Goal: Task Accomplishment & Management: Complete application form

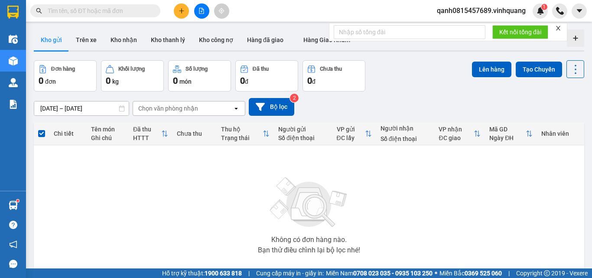
paste input "0966210388"
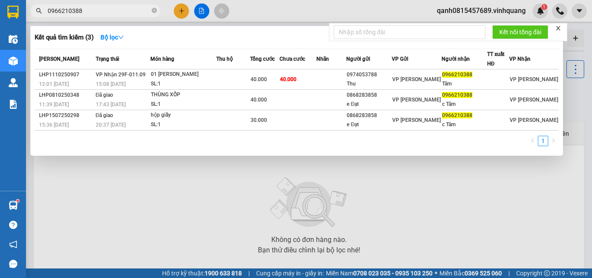
type input "0966210388"
click at [152, 11] on icon "close-circle" at bounding box center [154, 10] width 5 height 5
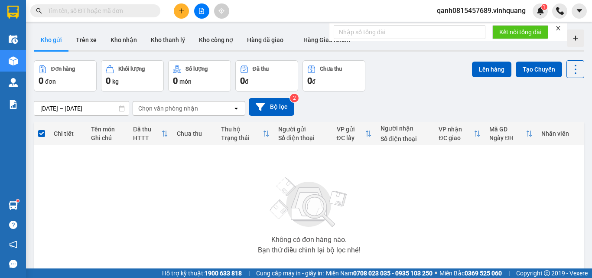
paste input "0973902238"
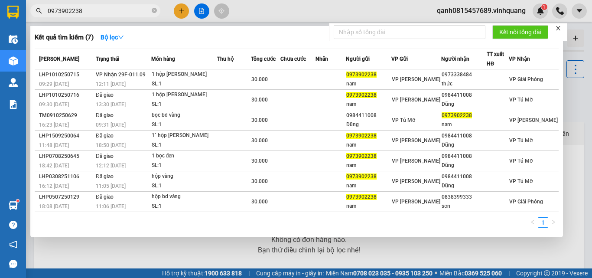
type input "0973902238"
click at [152, 11] on icon "close-circle" at bounding box center [154, 10] width 5 height 5
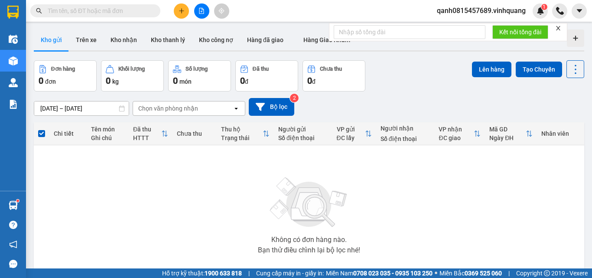
drag, startPoint x: 135, startPoint y: 4, endPoint x: 70, endPoint y: 1, distance: 64.6
click at [70, 1] on div "Kết quả [PERSON_NAME] ( 7 ) Bộ lọc Mã ĐH Trạng thái Món hàng Thu hộ Tổng [PERSO…" at bounding box center [296, 11] width 592 height 22
click at [72, 10] on input "text" at bounding box center [99, 11] width 102 height 10
paste input "0969530333"
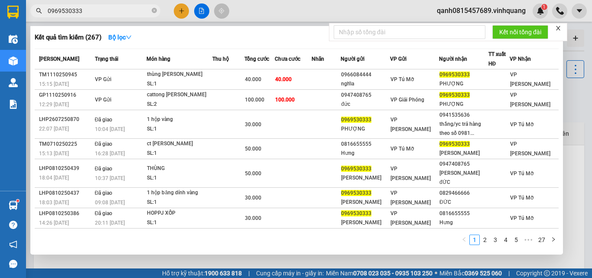
type input "0969530333"
click at [154, 10] on icon "close-circle" at bounding box center [154, 10] width 5 height 5
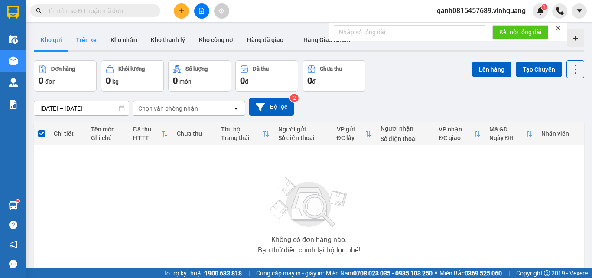
click at [88, 36] on button "Trên xe" at bounding box center [86, 39] width 35 height 21
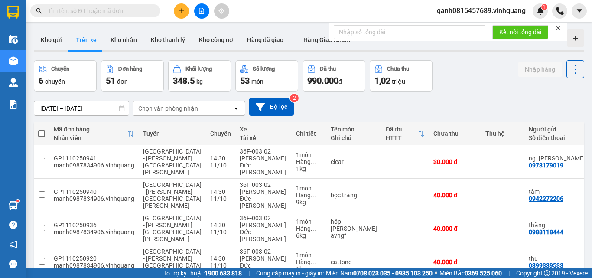
click at [141, 108] on div "Chọn văn phòng nhận" at bounding box center [168, 108] width 60 height 9
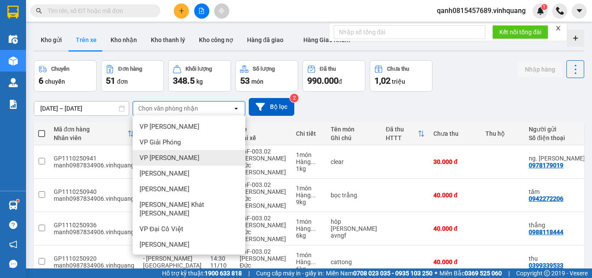
click at [165, 154] on span "VP [PERSON_NAME]" at bounding box center [169, 157] width 60 height 9
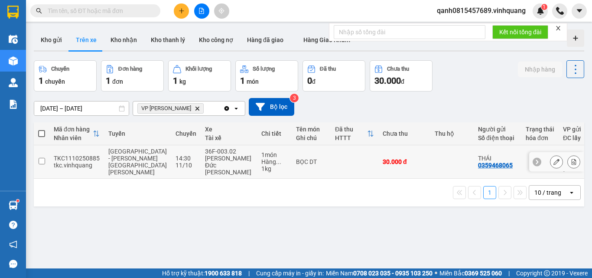
click at [42, 158] on input "checkbox" at bounding box center [42, 161] width 6 height 6
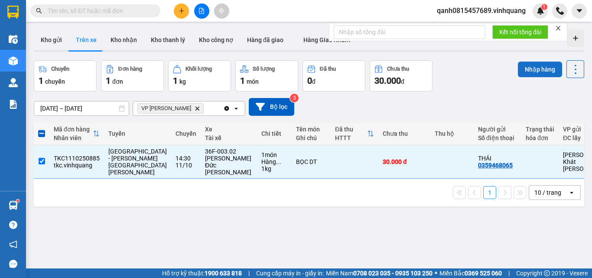
click at [539, 68] on button "Nhập hàng" at bounding box center [540, 70] width 44 height 16
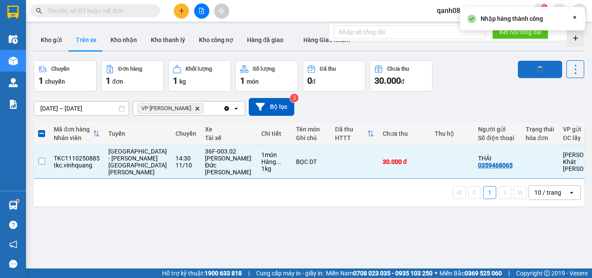
checkbox input "false"
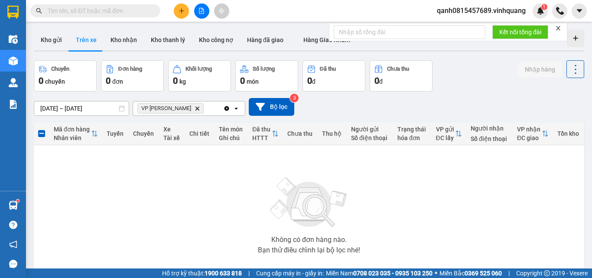
click at [110, 10] on input "text" at bounding box center [99, 11] width 102 height 10
paste input "0384357246"
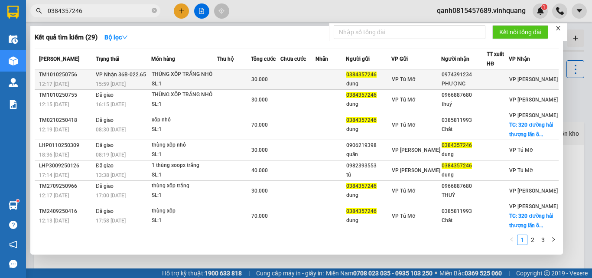
type input "0384357246"
click at [456, 77] on div "0974391234" at bounding box center [463, 74] width 45 height 9
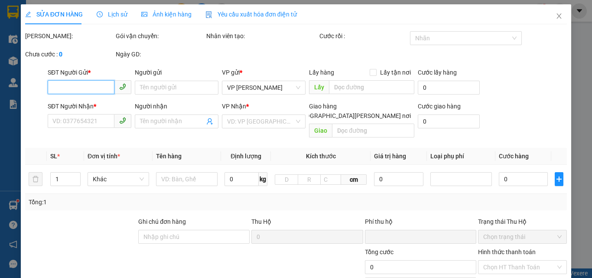
type input "0384357246"
type input "dung"
type input "0974391234"
type input "PHƯỢNG"
type input "0"
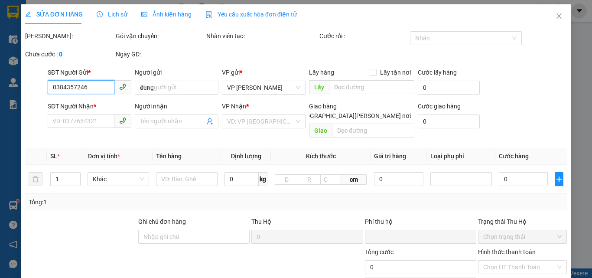
type input "30.000"
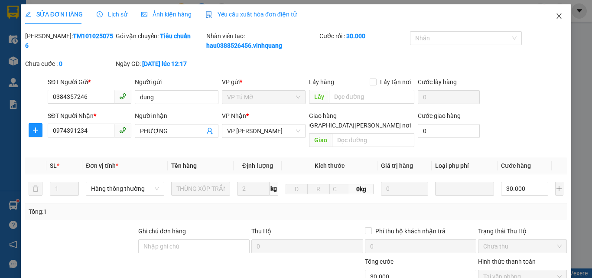
click at [557, 15] on icon "close" at bounding box center [559, 15] width 5 height 5
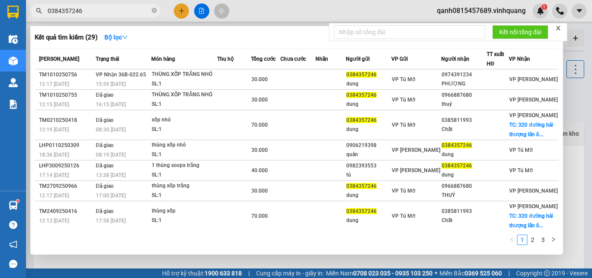
click at [126, 10] on input "0384357246" at bounding box center [99, 11] width 102 height 10
click at [154, 10] on icon "close-circle" at bounding box center [154, 10] width 5 height 5
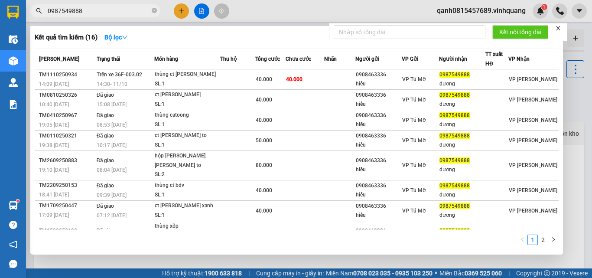
type input "0987549888"
click at [153, 11] on icon "close-circle" at bounding box center [154, 10] width 5 height 5
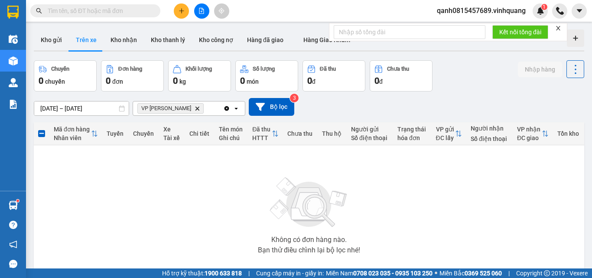
click at [71, 15] on input "text" at bounding box center [99, 11] width 102 height 10
click at [128, 7] on input "text" at bounding box center [99, 11] width 102 height 10
paste input "0972885578"
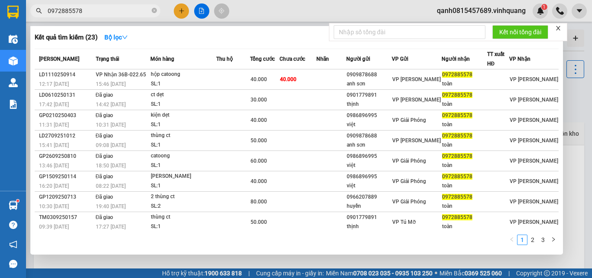
type input "0972885578"
click at [180, 13] on div at bounding box center [296, 139] width 592 height 278
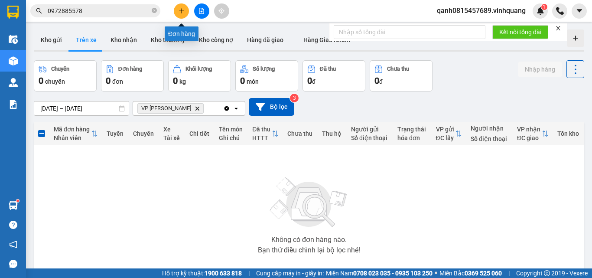
click at [182, 10] on icon "plus" at bounding box center [181, 10] width 0 height 5
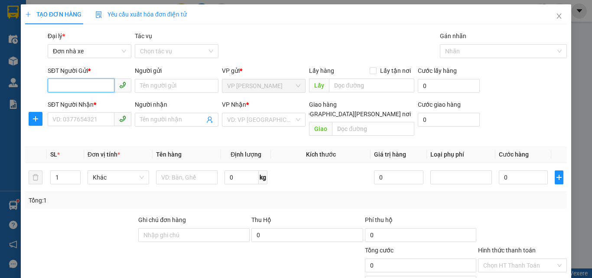
click at [81, 82] on input "SĐT Người Gửi *" at bounding box center [81, 85] width 67 height 14
drag, startPoint x: 129, startPoint y: 256, endPoint x: 49, endPoint y: 227, distance: 85.0
click at [126, 254] on div at bounding box center [103, 260] width 159 height 30
click at [555, 16] on icon "close" at bounding box center [558, 16] width 7 height 7
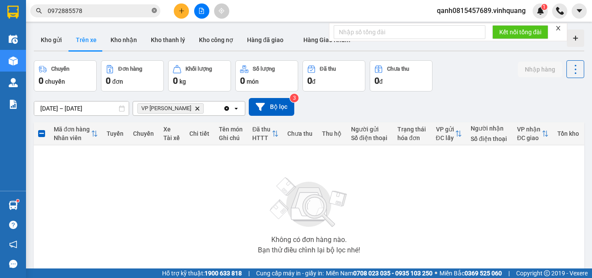
click at [155, 12] on icon "close-circle" at bounding box center [154, 10] width 5 height 5
paste input "0913247120"
type input "0913247120"
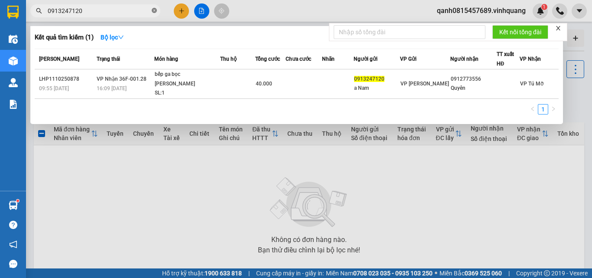
click at [155, 11] on icon "close-circle" at bounding box center [154, 10] width 5 height 5
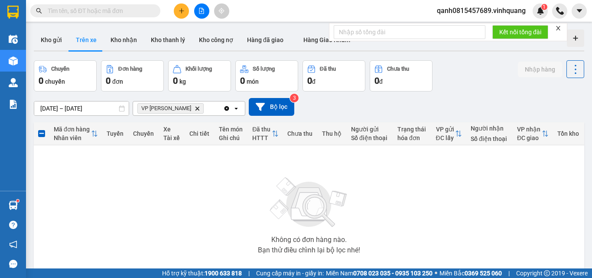
click at [107, 10] on input "text" at bounding box center [99, 11] width 102 height 10
click at [559, 29] on icon "close" at bounding box center [558, 28] width 6 height 6
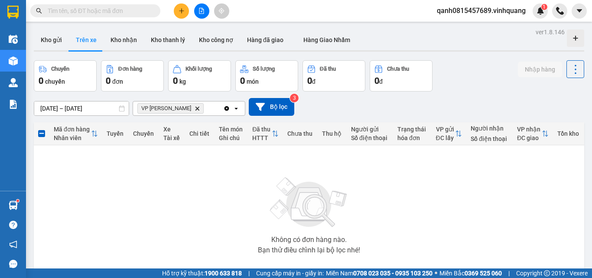
click at [112, 6] on span at bounding box center [95, 10] width 130 height 13
click at [102, 4] on span at bounding box center [95, 10] width 130 height 13
click at [100, 12] on input "text" at bounding box center [99, 11] width 102 height 10
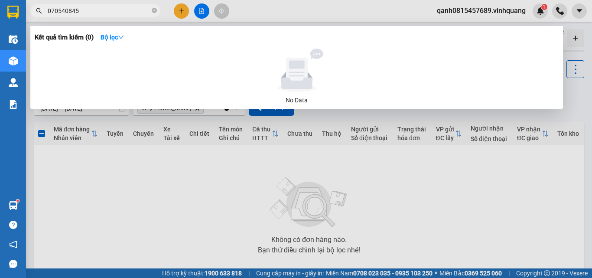
type input "0705408457"
click at [154, 10] on icon "close-circle" at bounding box center [154, 10] width 5 height 5
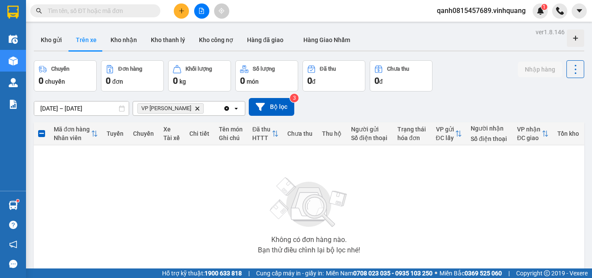
click at [127, 12] on input "text" at bounding box center [99, 11] width 102 height 10
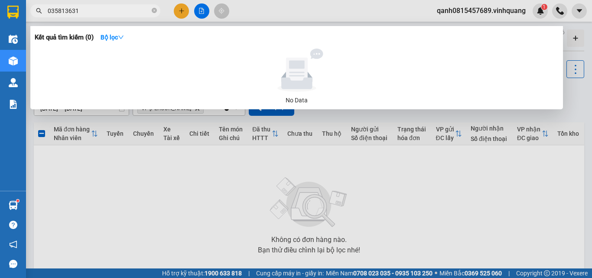
type input "0358136319"
click at [155, 11] on icon "close-circle" at bounding box center [154, 10] width 5 height 5
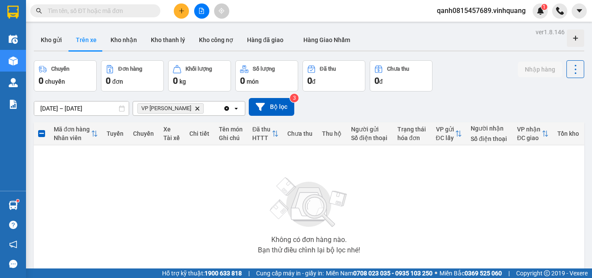
click at [102, 14] on input "text" at bounding box center [99, 11] width 102 height 10
paste input "0912773556"
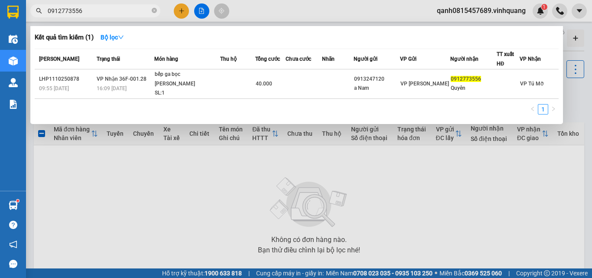
type input "0912773556"
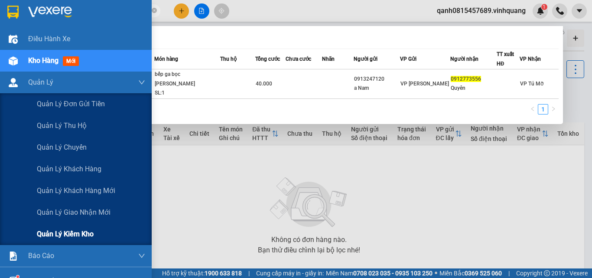
click at [85, 227] on div "Quản lý kiểm kho" at bounding box center [91, 234] width 108 height 22
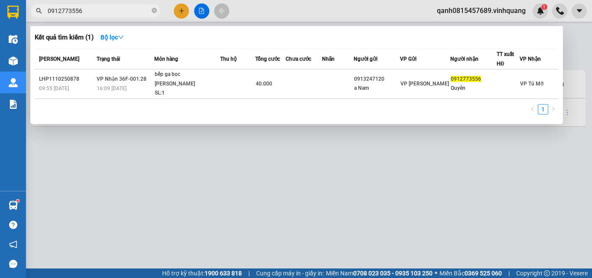
click at [513, 149] on div at bounding box center [296, 139] width 592 height 278
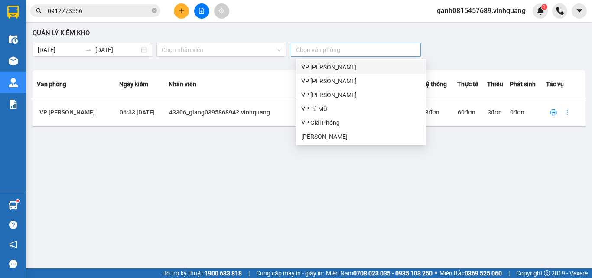
click at [321, 48] on div at bounding box center [351, 50] width 117 height 10
click at [322, 120] on div "VP Giải Phóng" at bounding box center [361, 123] width 120 height 10
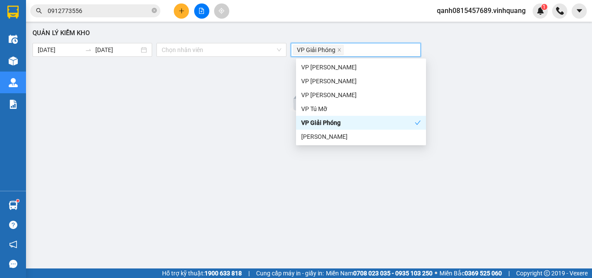
click at [187, 42] on div "[PERSON_NAME] [PERSON_NAME] [DATE] [DATE] Chọn [PERSON_NAME] VP [PERSON_NAME] V…" at bounding box center [308, 147] width 557 height 242
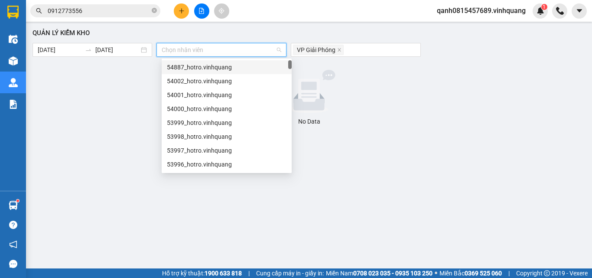
click at [188, 49] on input "search" at bounding box center [218, 49] width 113 height 13
click at [120, 100] on div at bounding box center [309, 91] width 546 height 43
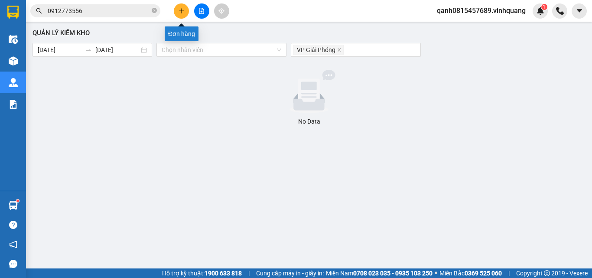
click at [181, 11] on icon "plus" at bounding box center [181, 11] width 6 height 6
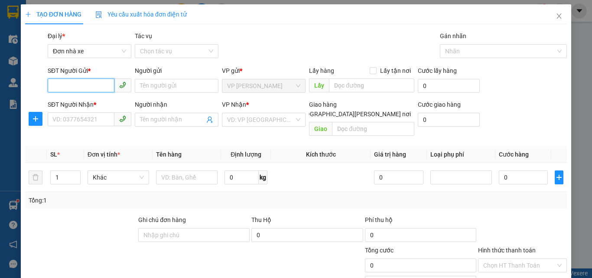
click at [88, 82] on input "SĐT Người Gửi *" at bounding box center [81, 85] width 67 height 14
click at [88, 89] on input "SĐT Người Gửi *" at bounding box center [81, 85] width 67 height 14
click at [77, 92] on input "SĐT Người Gửi *" at bounding box center [81, 85] width 67 height 14
click at [93, 89] on input "SĐT Người Gửi *" at bounding box center [81, 85] width 67 height 14
click at [90, 89] on input "SĐT Người Gửi *" at bounding box center [81, 85] width 67 height 14
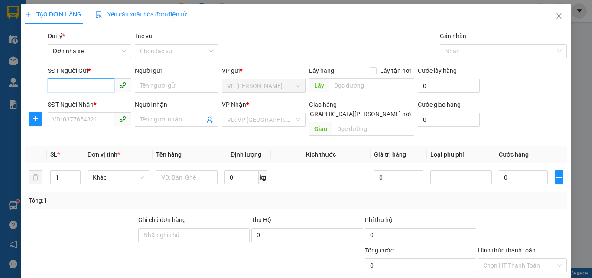
click at [90, 89] on input "SĐT Người Gửi *" at bounding box center [81, 85] width 67 height 14
type input "0944142559"
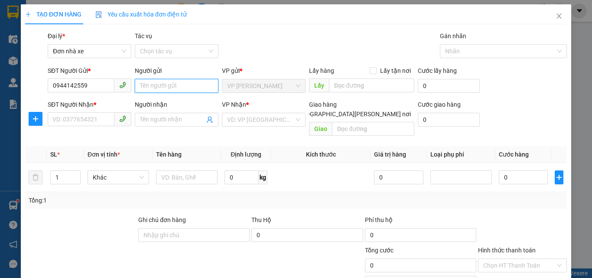
click at [181, 91] on input "Người gửi" at bounding box center [177, 86] width 84 height 14
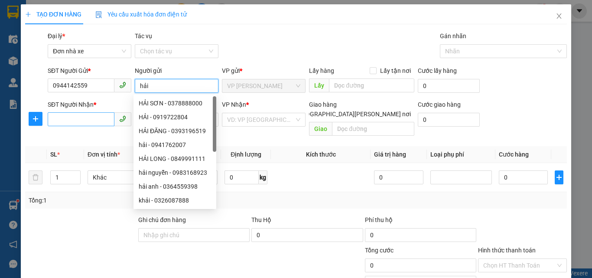
type input "hải"
click at [100, 115] on input "SĐT Người Nhận *" at bounding box center [81, 119] width 67 height 14
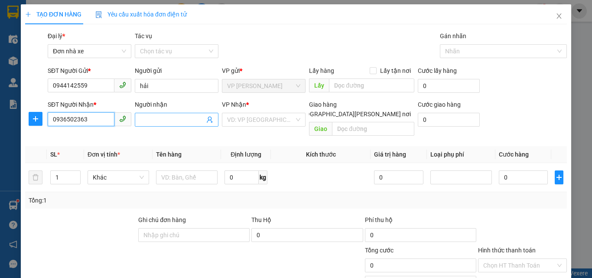
type input "0936502363"
click at [149, 117] on input "Người nhận" at bounding box center [172, 120] width 65 height 10
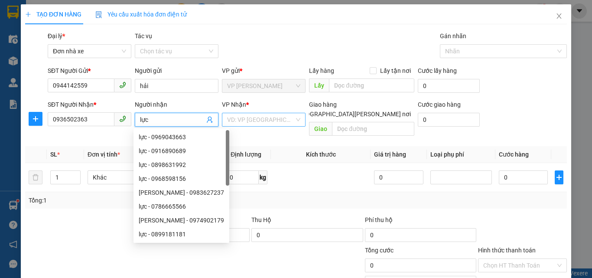
type input "lực"
click at [266, 115] on input "search" at bounding box center [260, 119] width 67 height 13
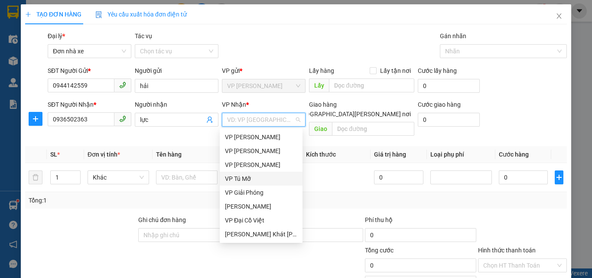
click at [257, 174] on div "VP Tú Mỡ" at bounding box center [261, 179] width 72 height 10
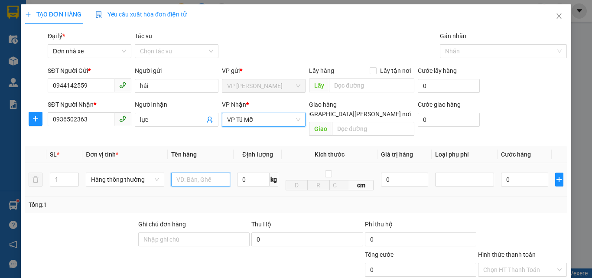
click at [183, 172] on input "text" at bounding box center [200, 179] width 59 height 14
type input "1 hộp caton"
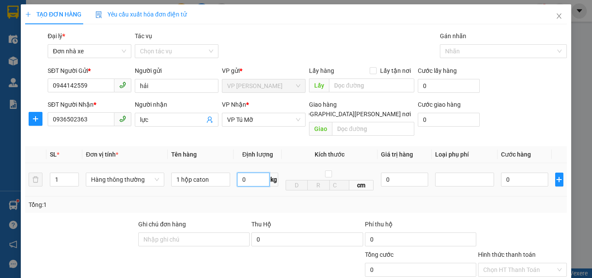
click at [250, 172] on input "0" at bounding box center [253, 179] width 32 height 14
type input "1"
click at [302, 206] on div "Transit Pickup Surcharge Ids Transit Deliver Surcharge Ids Transit Deliver Surc…" at bounding box center [295, 205] width 541 height 348
type input "30.000"
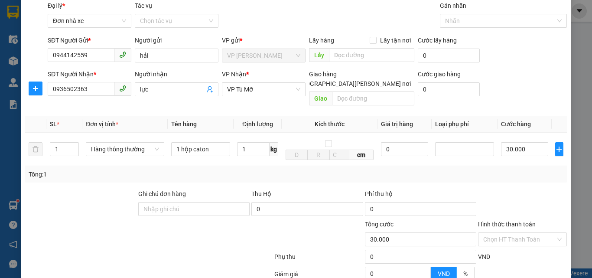
scroll to position [43, 0]
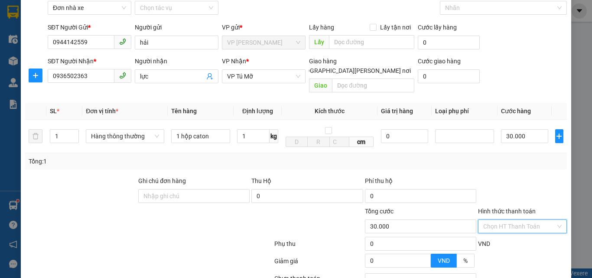
click at [504, 220] on input "Hình thức thanh toán" at bounding box center [519, 226] width 72 height 13
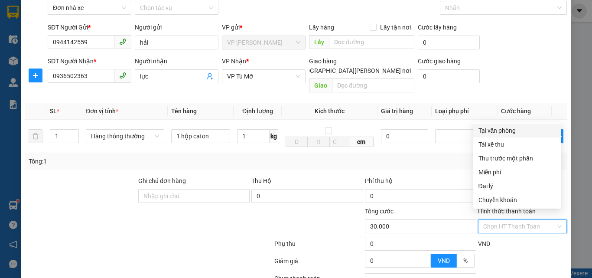
click at [499, 130] on div "Tại văn phòng" at bounding box center [517, 131] width 78 height 10
type input "0"
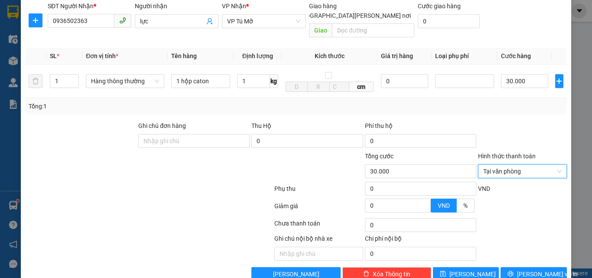
scroll to position [109, 0]
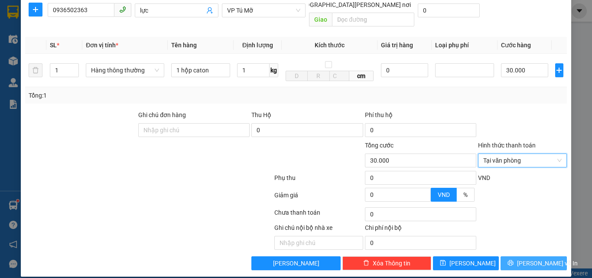
click at [521, 258] on span "[PERSON_NAME] và In" at bounding box center [547, 263] width 61 height 10
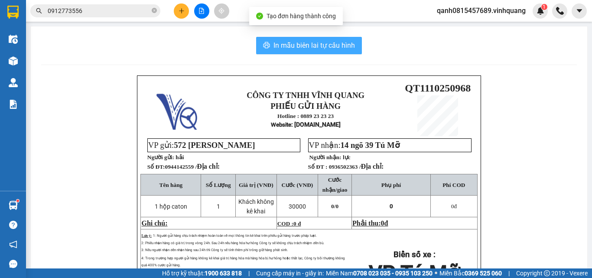
click at [284, 43] on span "In mẫu biên lai tự cấu hình" at bounding box center [313, 45] width 81 height 11
